Goal: Check status: Check status

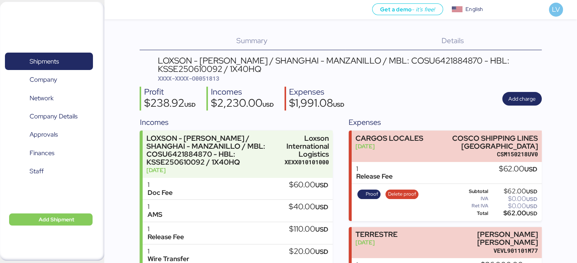
click at [68, 57] on div "Shipments 0 Company 0 Network 0 Company Details 0 Approvals 0 Finances 0 Staff 0" at bounding box center [49, 124] width 98 height 165
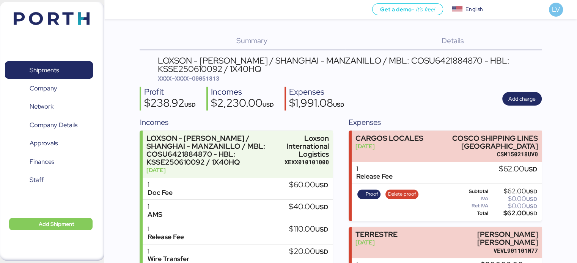
click at [71, 19] on img at bounding box center [52, 18] width 76 height 13
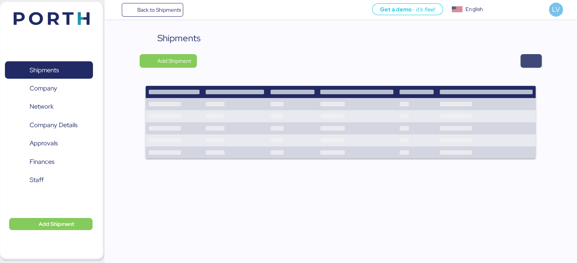
click at [527, 62] on span "button" at bounding box center [530, 61] width 9 height 11
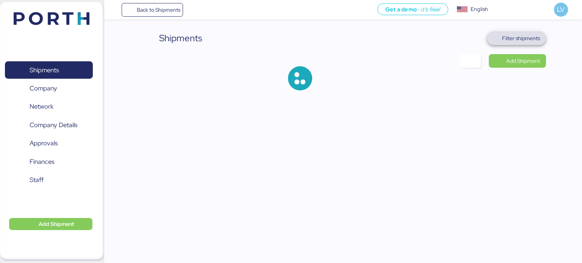
click at [494, 39] on span "Filter shipments" at bounding box center [516, 38] width 47 height 11
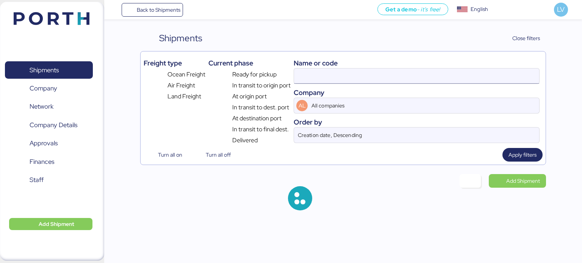
click at [414, 78] on input at bounding box center [416, 76] width 245 height 15
click at [414, 78] on input "QGD2024411" at bounding box center [416, 76] width 245 height 15
paste input "EID0874733"
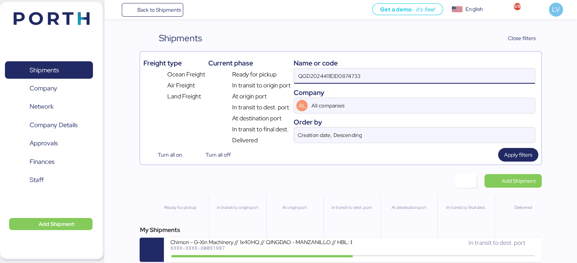
click at [414, 78] on input "QGD2024411EID0874733" at bounding box center [414, 76] width 240 height 15
paste input
type input "EID0874733"
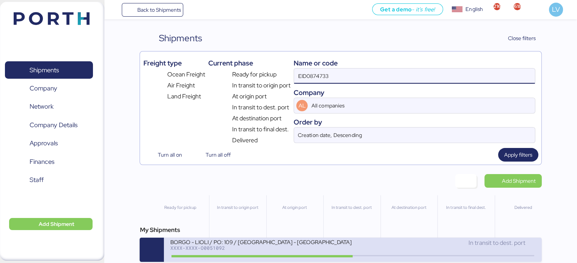
click at [215, 240] on div "BORGO - LIOLI / PO: 109 / INDIA - MANZANILLO / 2x20 / TARJUN / BKG: EID0874733" at bounding box center [261, 242] width 182 height 6
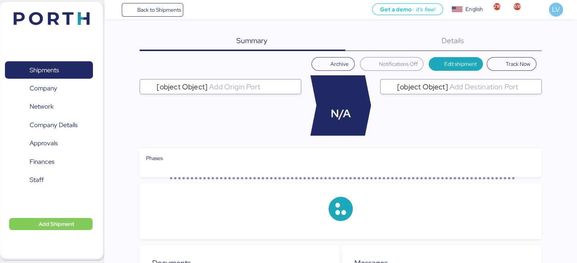
click at [518, 40] on div "Summary 0 Details 0" at bounding box center [339, 41] width 401 height 20
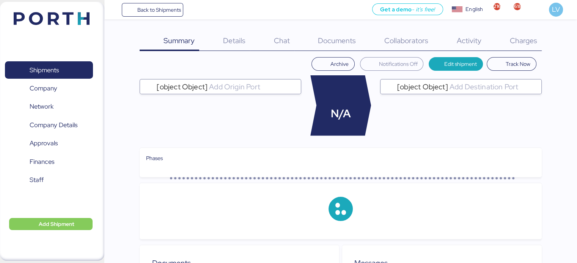
click at [518, 40] on span "Charges" at bounding box center [522, 41] width 27 height 10
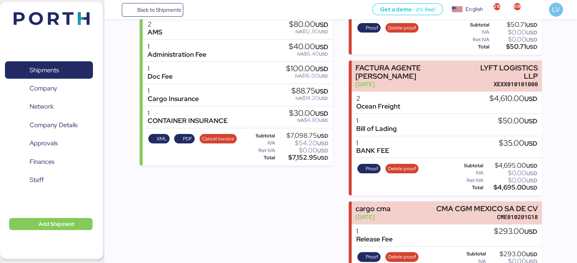
scroll to position [184, 0]
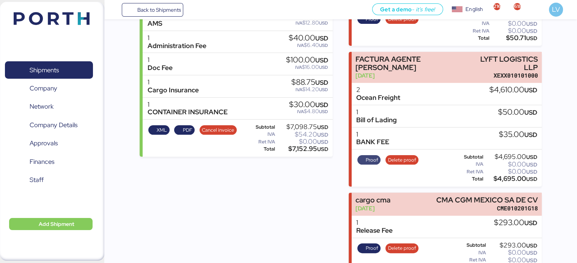
click at [367, 156] on span "Proof" at bounding box center [371, 160] width 13 height 8
click at [362, 244] on span "Proof" at bounding box center [368, 248] width 19 height 8
